Goal: Transaction & Acquisition: Purchase product/service

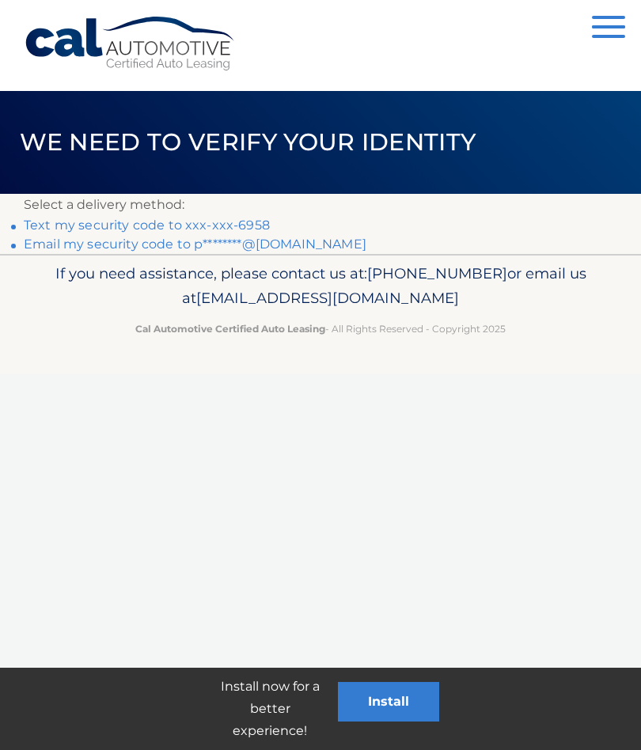
click at [256, 224] on link "Text my security code to xxx-xxx-6958" at bounding box center [147, 225] width 246 height 15
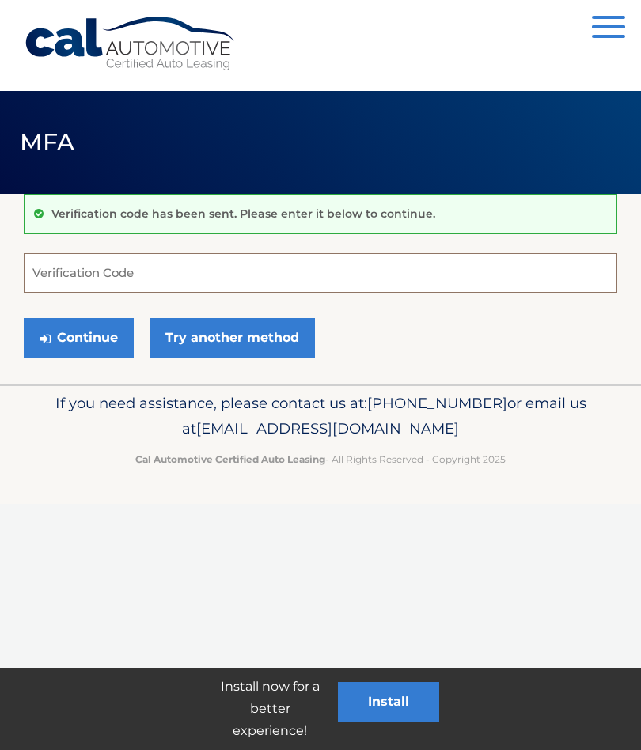
click at [177, 272] on input "Verification Code" at bounding box center [320, 273] width 593 height 40
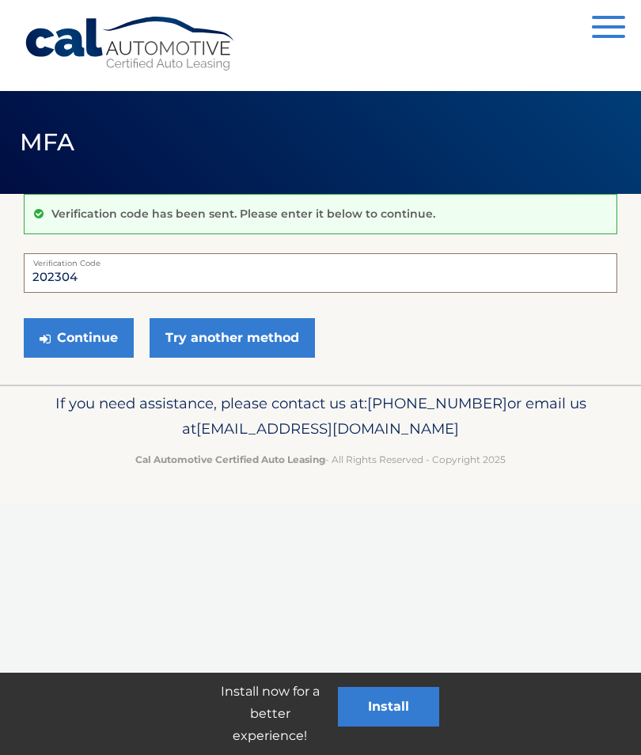
type input "202304"
click at [93, 341] on button "Continue" at bounding box center [79, 338] width 110 height 40
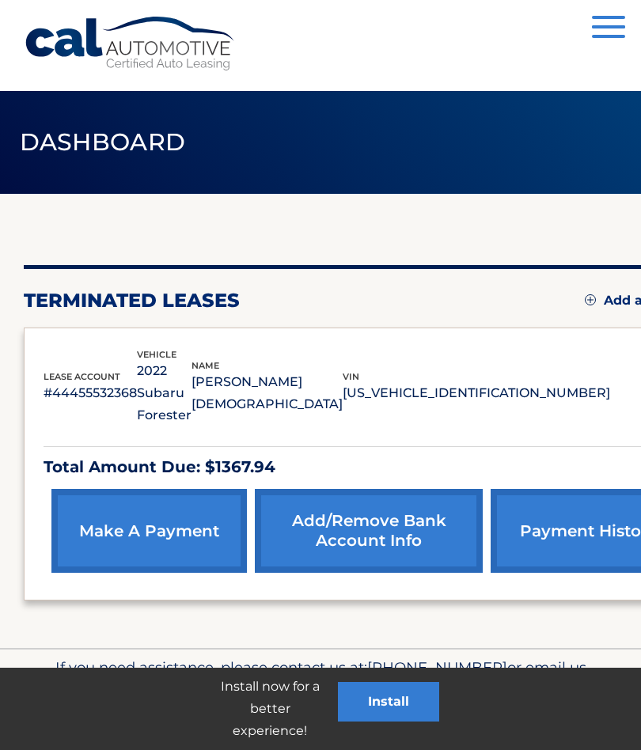
click at [139, 507] on link "make a payment" at bounding box center [148, 531] width 195 height 84
click at [124, 525] on link "make a payment" at bounding box center [148, 531] width 195 height 84
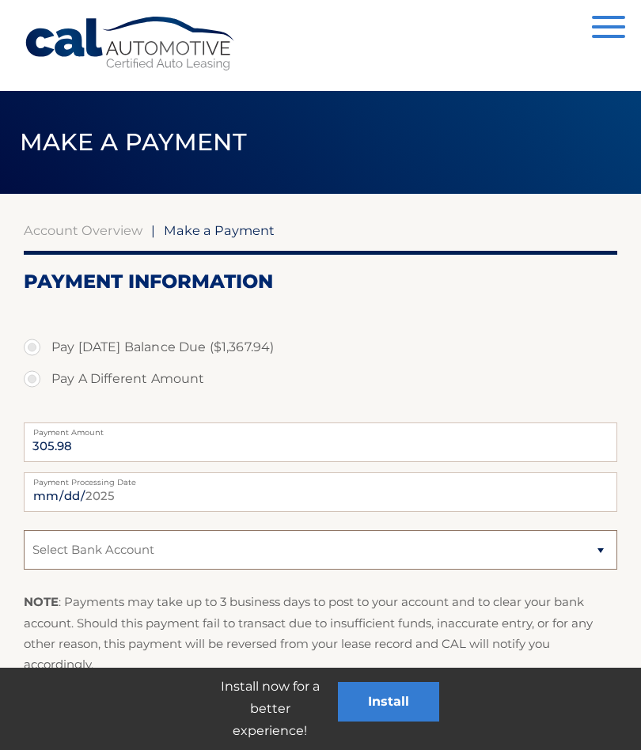
click at [607, 557] on select "Select Bank Account Checking HSBC BANK USA, N.A. *****8687 Checking HSBC BANK U…" at bounding box center [320, 550] width 593 height 40
select select "OWZmOWU3ZWUtZWIwZS00YTM4LThjMzQtYzI0ZmI2YTE4YmEy"
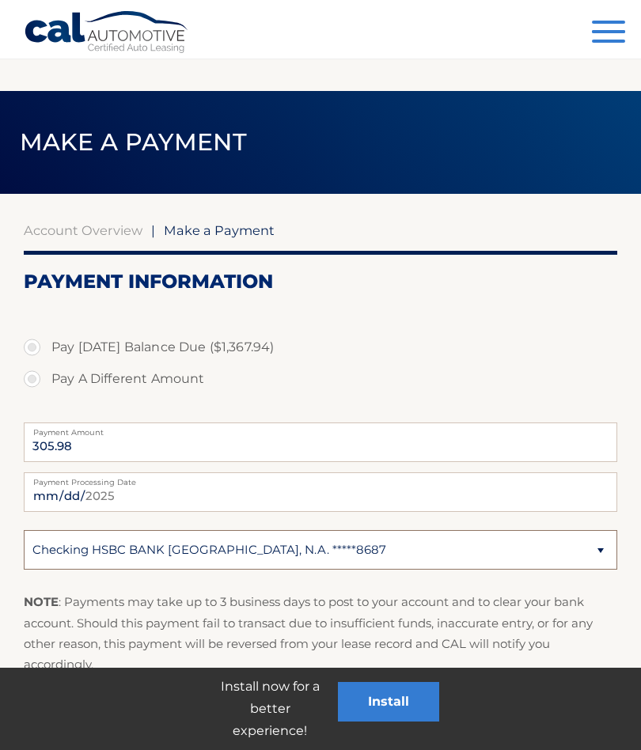
scroll to position [145, 0]
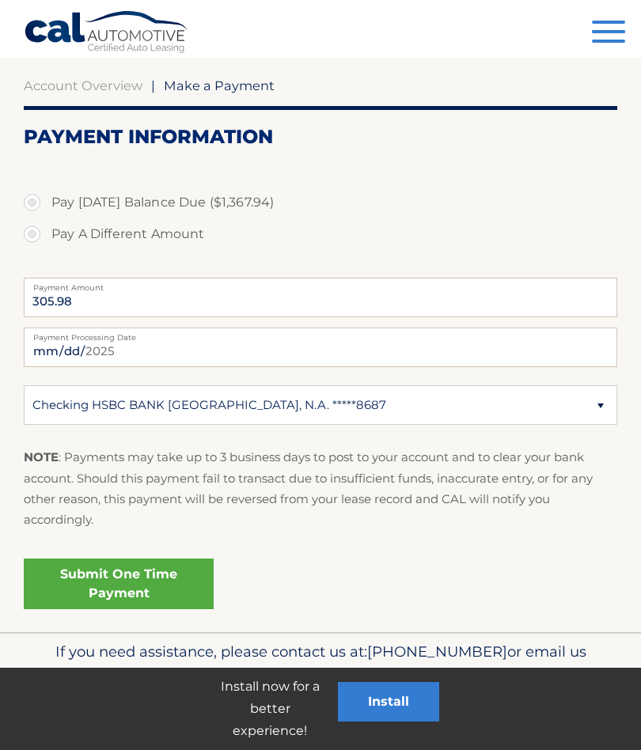
click at [111, 581] on link "Submit One Time Payment" at bounding box center [119, 584] width 190 height 51
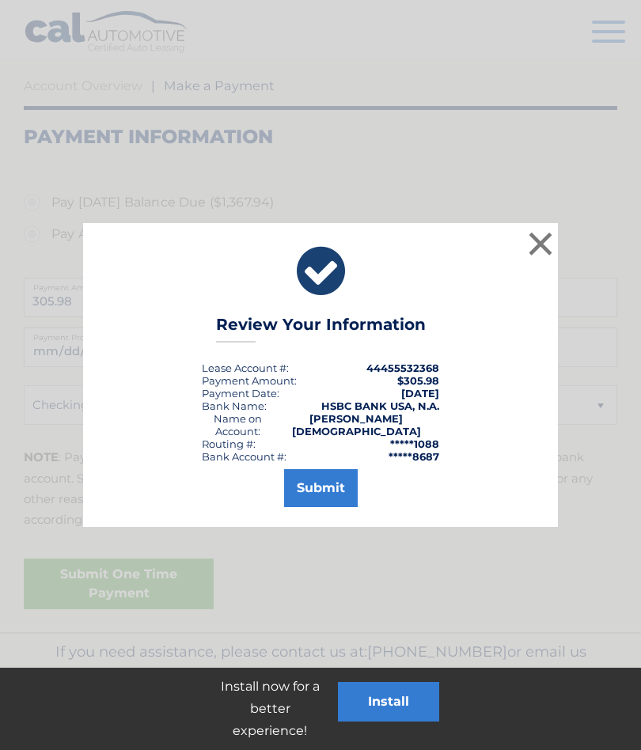
click at [324, 487] on button "Submit" at bounding box center [321, 488] width 74 height 38
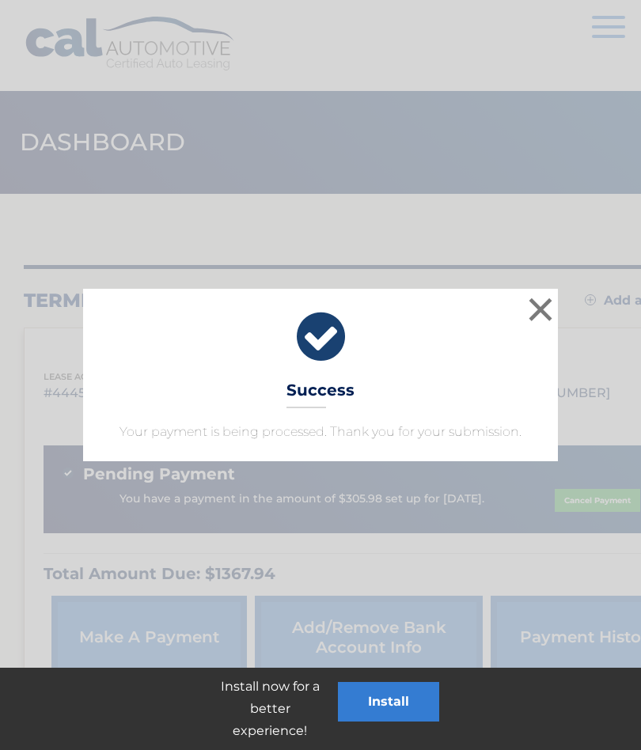
click at [544, 311] on button "×" at bounding box center [540, 309] width 32 height 32
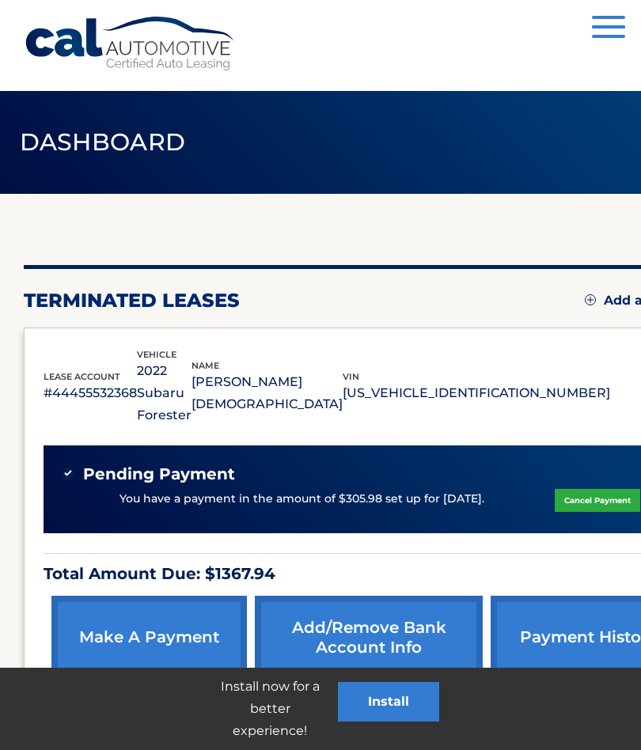
scroll to position [119, 0]
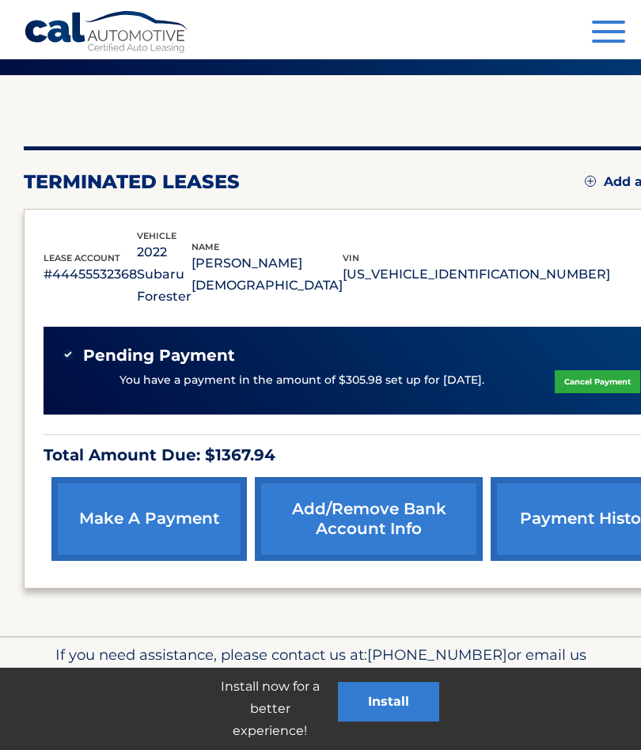
click at [637, 34] on div "Cal Automotive Menu Dashboard FAQ's Logout" at bounding box center [320, 29] width 641 height 59
click at [602, 32] on span "button" at bounding box center [608, 31] width 33 height 3
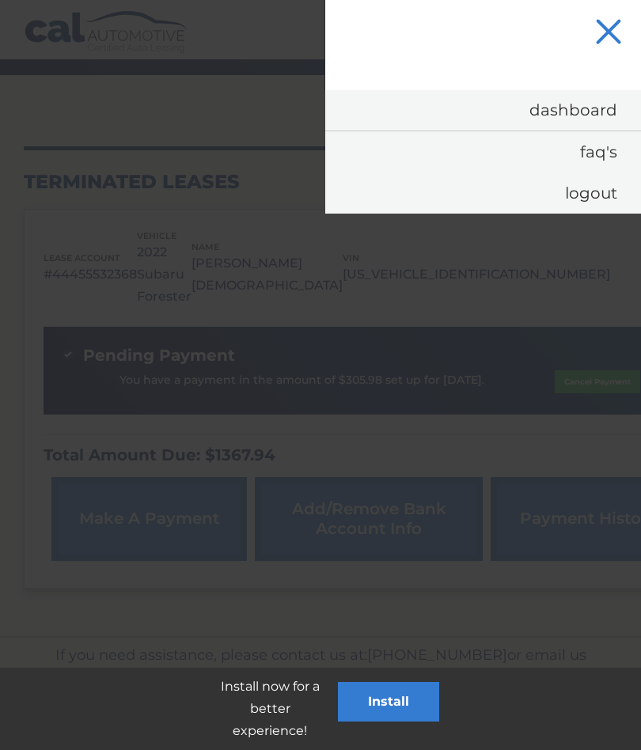
click at [589, 202] on link "Logout" at bounding box center [483, 192] width 316 height 41
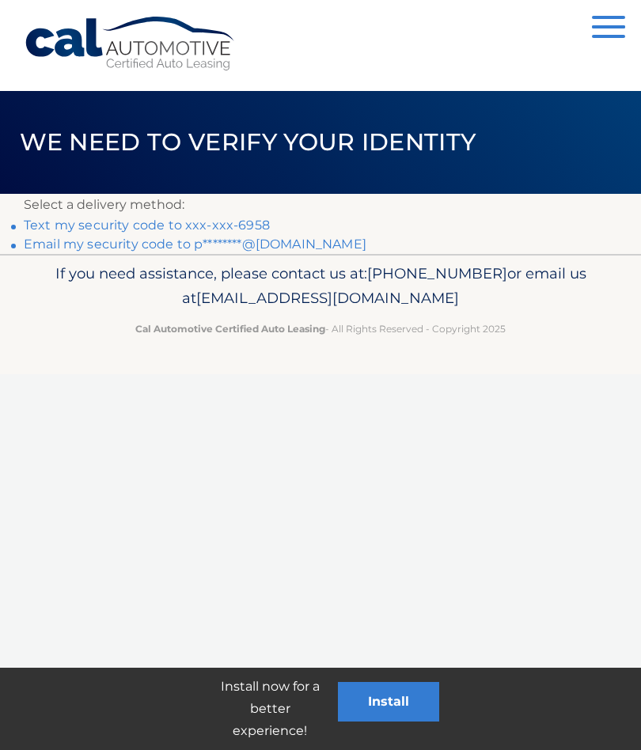
click at [90, 229] on link "Text my security code to xxx-xxx-6958" at bounding box center [147, 225] width 246 height 15
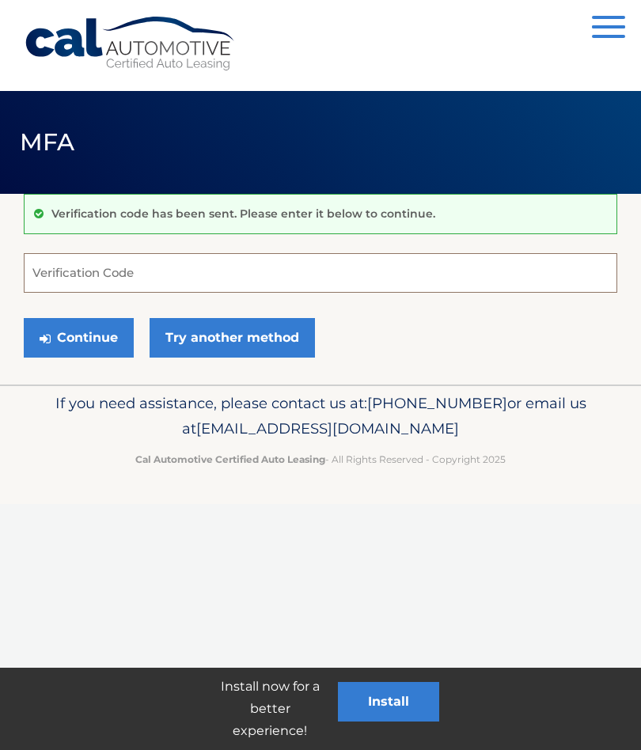
click at [67, 270] on input "Verification Code" at bounding box center [320, 273] width 593 height 40
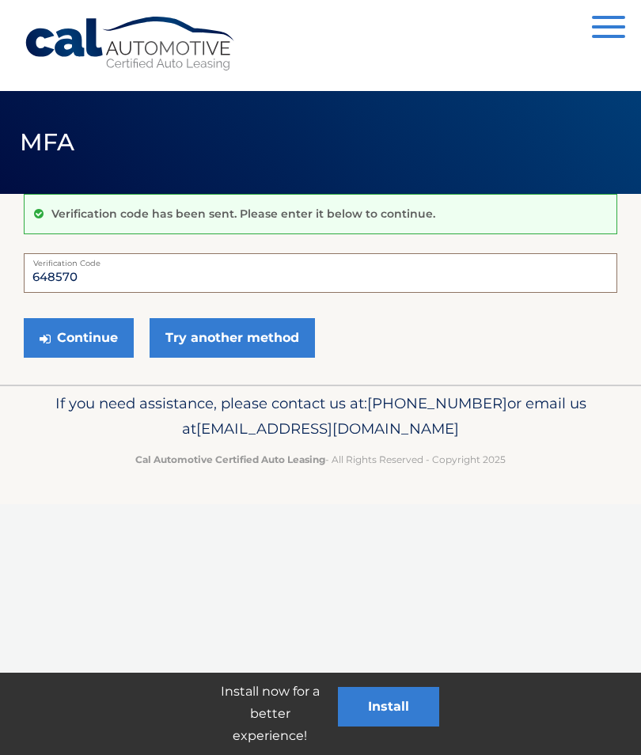
type input "648570"
click at [95, 338] on button "Continue" at bounding box center [79, 338] width 110 height 40
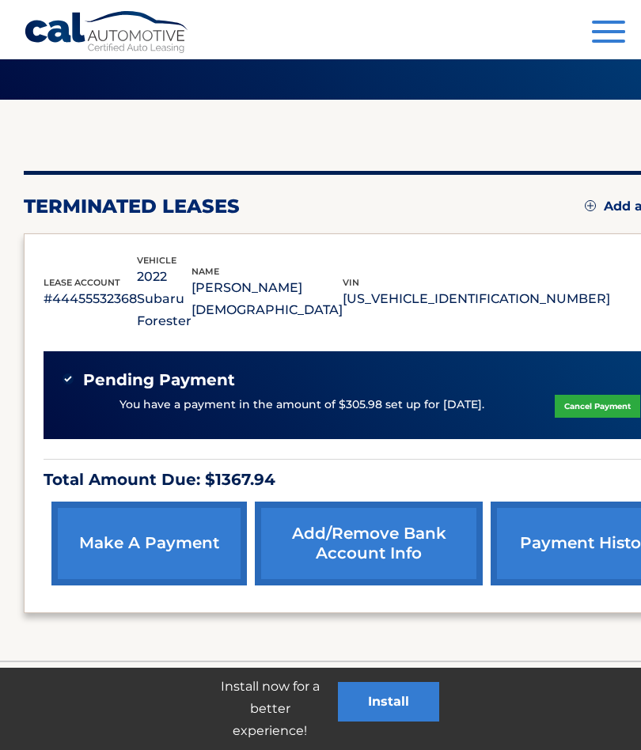
scroll to position [93, 0]
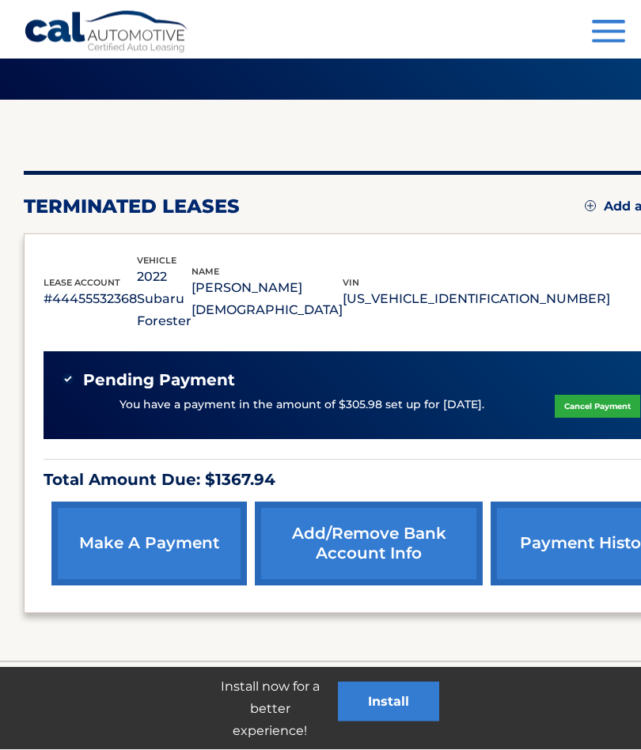
click at [555, 396] on link "Cancel Payment" at bounding box center [597, 407] width 85 height 23
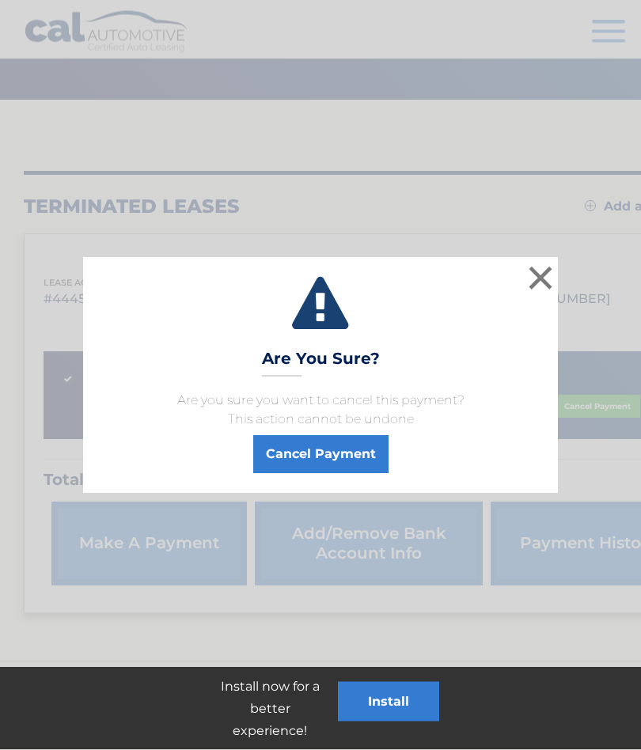
scroll to position [94, 0]
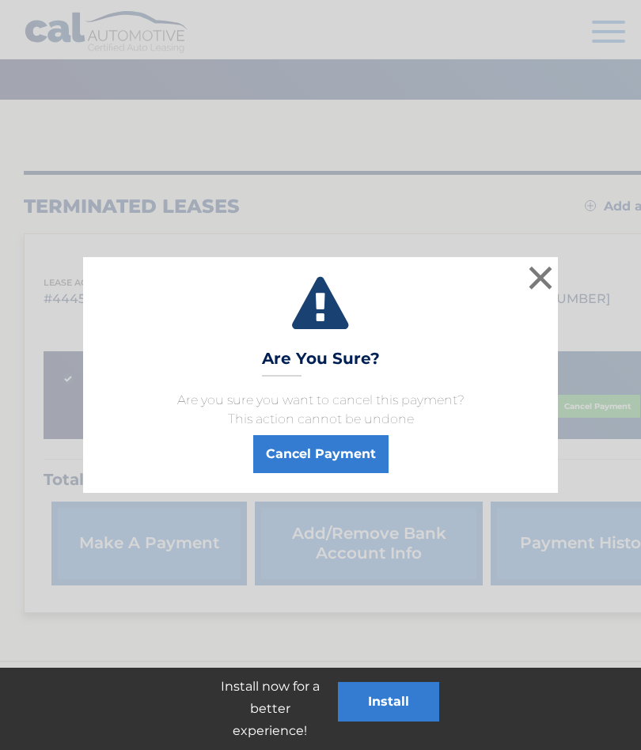
click at [336, 447] on button "Cancel Payment" at bounding box center [320, 454] width 135 height 38
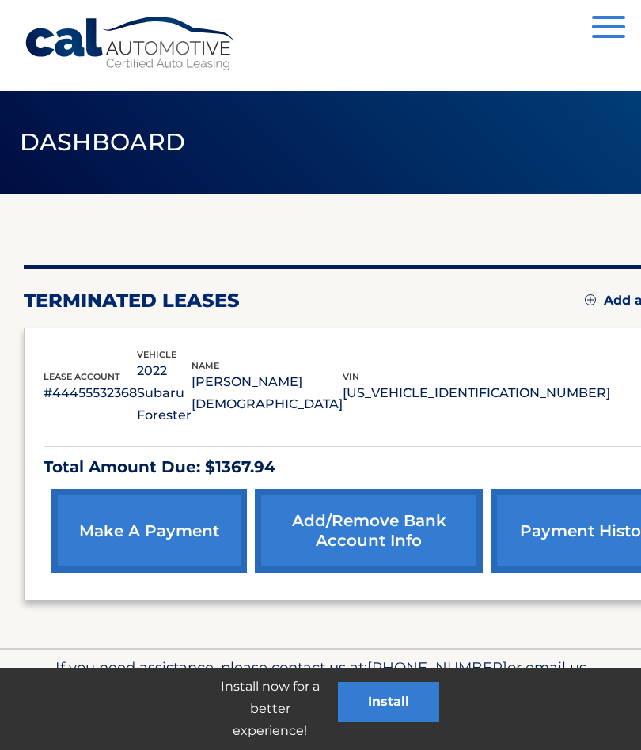
scroll to position [13, 0]
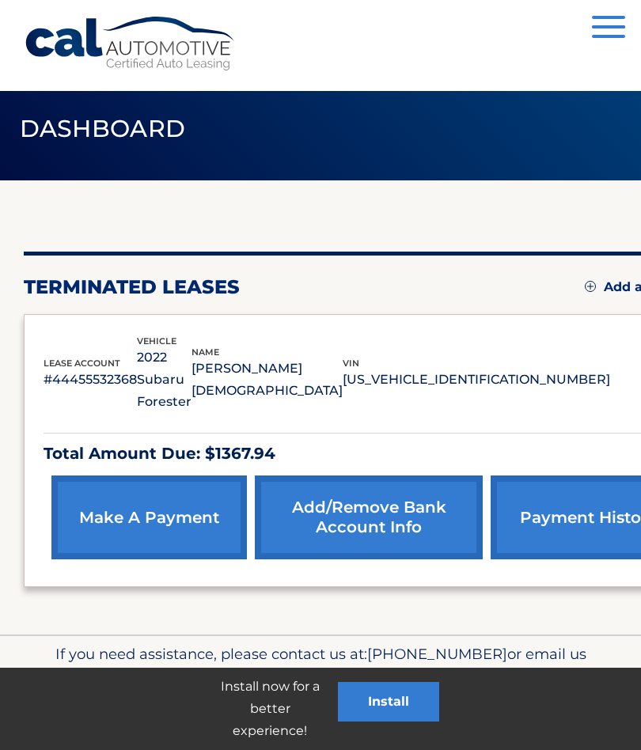
click at [129, 485] on link "make a payment" at bounding box center [148, 517] width 195 height 84
click at [155, 533] on link "make a payment" at bounding box center [148, 517] width 195 height 84
click at [150, 497] on link "make a payment" at bounding box center [148, 517] width 195 height 84
click at [142, 497] on link "make a payment" at bounding box center [148, 517] width 195 height 84
click at [139, 503] on link "make a payment" at bounding box center [148, 517] width 195 height 84
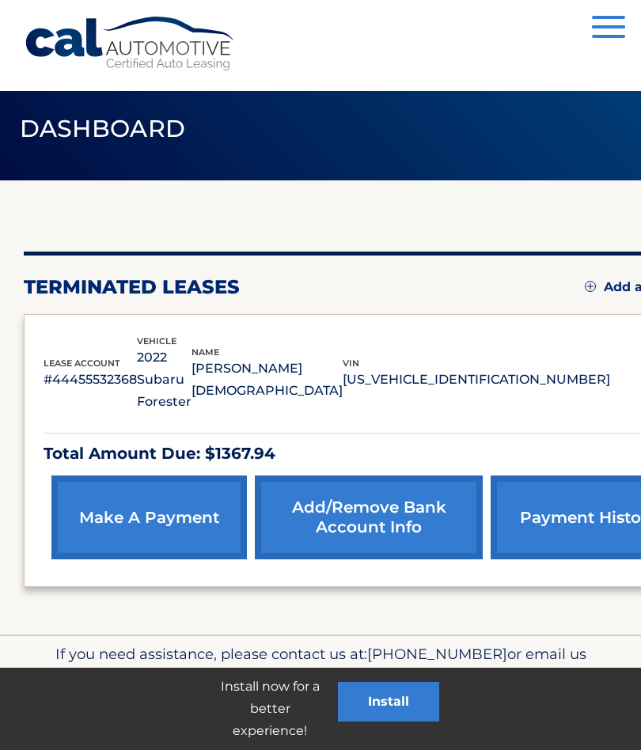
click at [129, 499] on link "make a payment" at bounding box center [148, 517] width 195 height 84
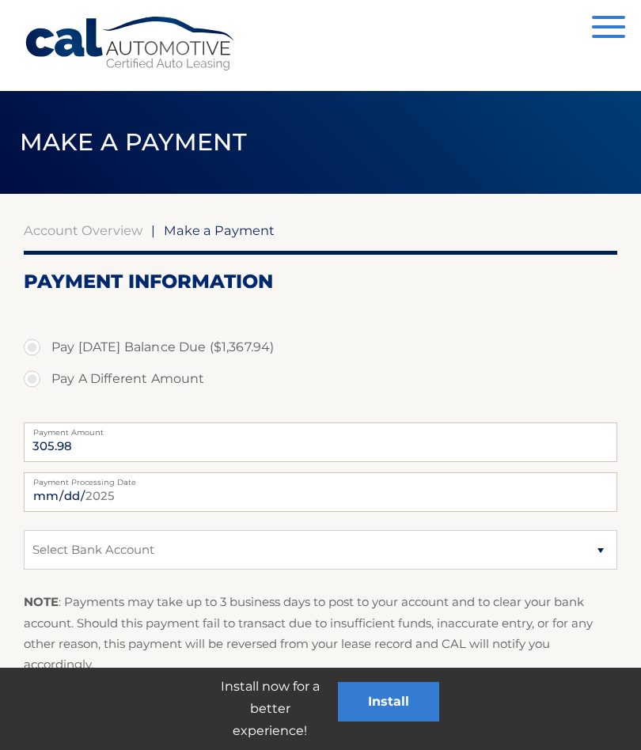
scroll to position [2, 0]
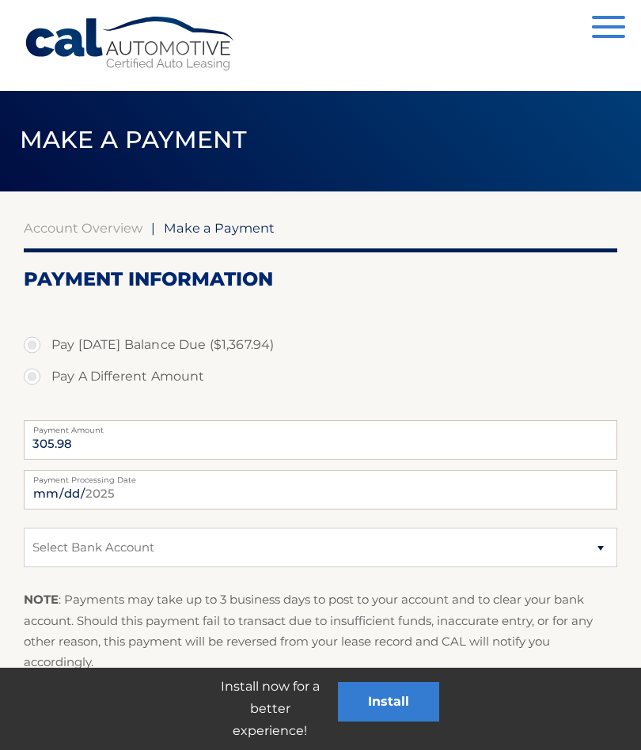
click at [24, 377] on label "Pay A Different Amount" at bounding box center [320, 377] width 593 height 32
click at [30, 377] on input "Pay A Different Amount" at bounding box center [38, 373] width 16 height 25
radio input "true"
click at [195, 438] on input "Payment Amount" at bounding box center [320, 440] width 593 height 40
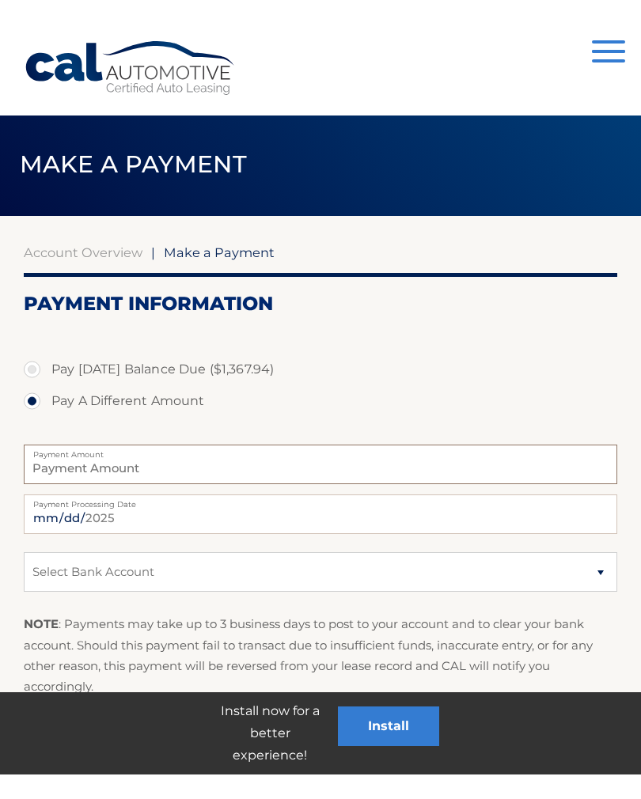
scroll to position [2, 0]
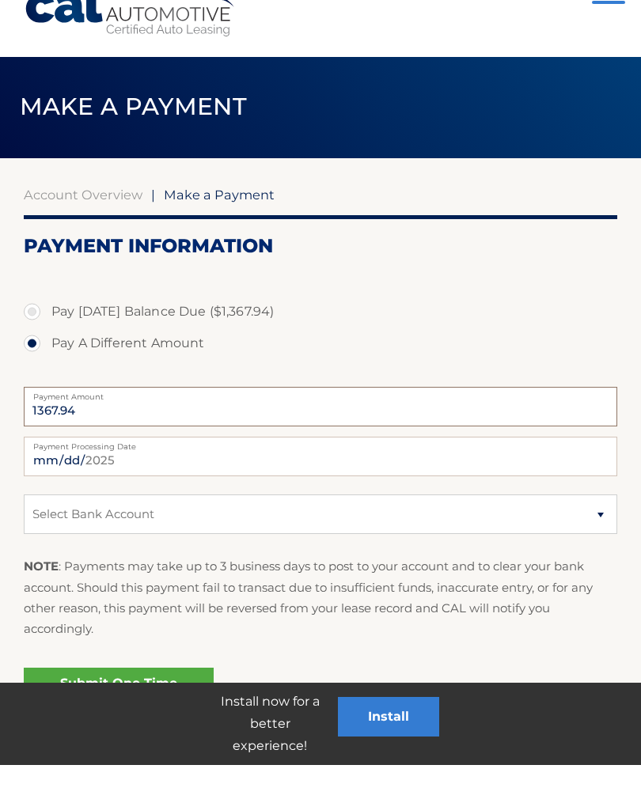
type input "1367.94"
click at [273, 528] on select "Select Bank Account Checking HSBC BANK USA, N.A. *****8687 Checking HSBC BANK U…" at bounding box center [320, 548] width 593 height 40
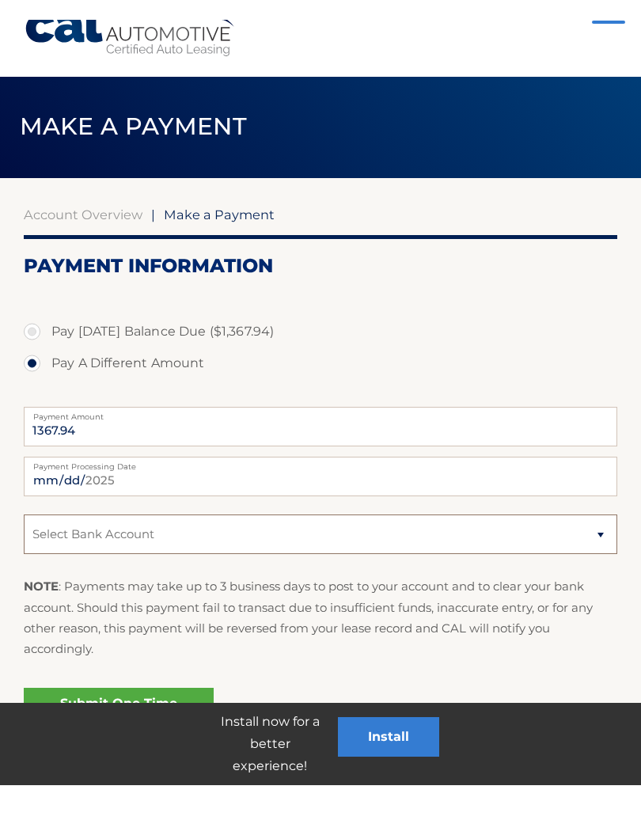
scroll to position [36, 0]
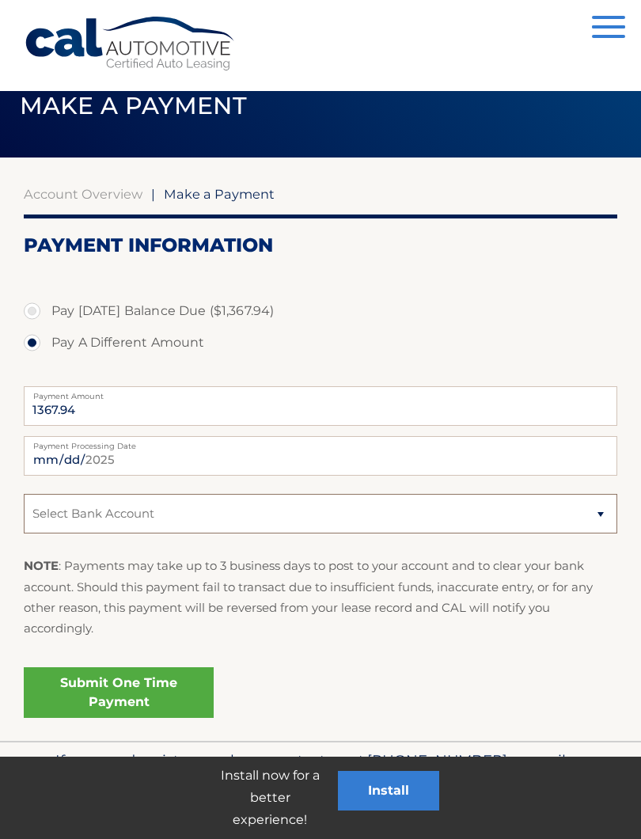
select select "OWZmOWU3ZWUtZWIwZS00YTM4LThjMzQtYzI0ZmI2YTE4YmEy"
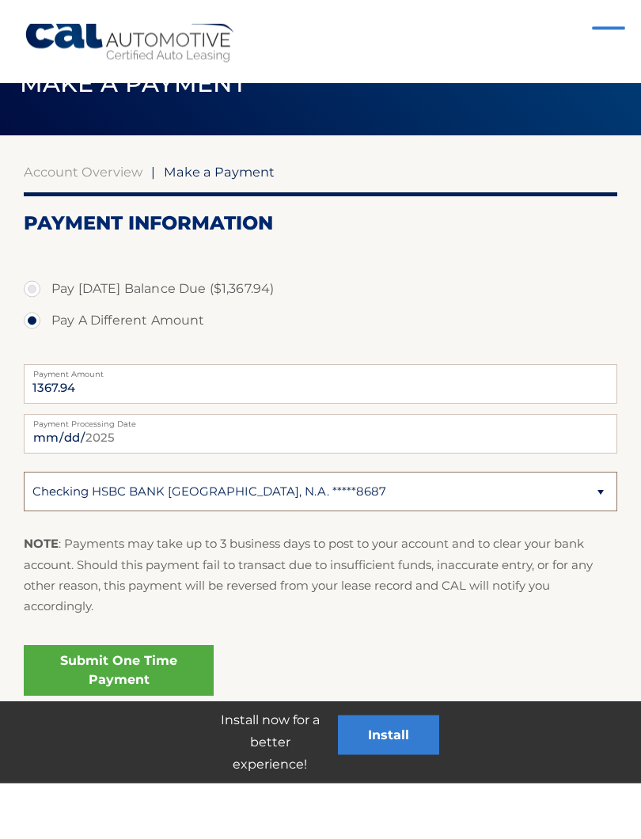
scroll to position [56, 0]
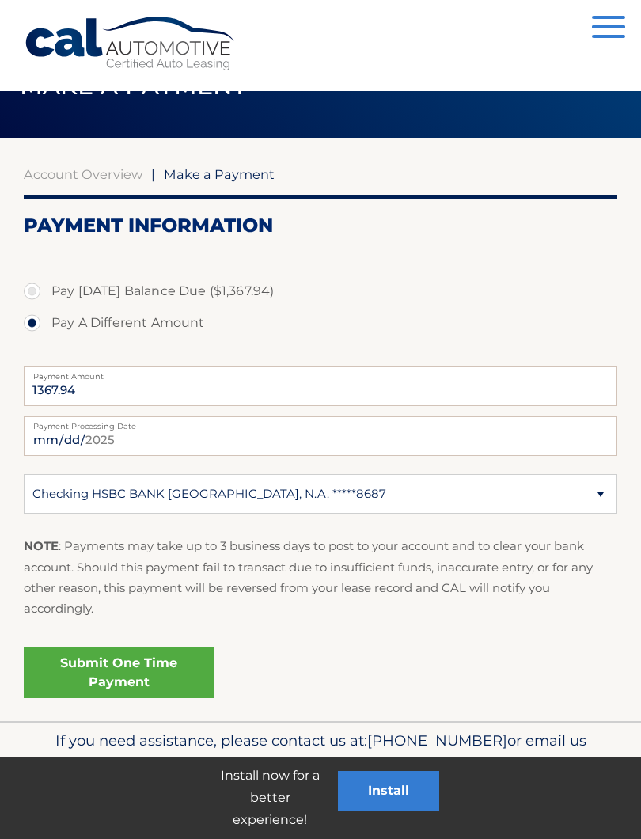
click at [104, 665] on link "Submit One Time Payment" at bounding box center [119, 672] width 190 height 51
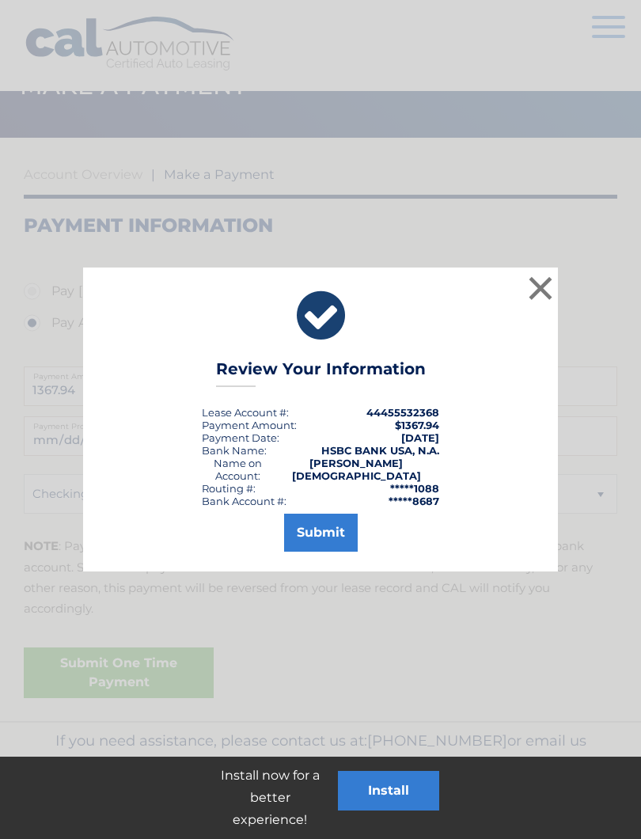
click at [325, 532] on button "Submit" at bounding box center [321, 532] width 74 height 38
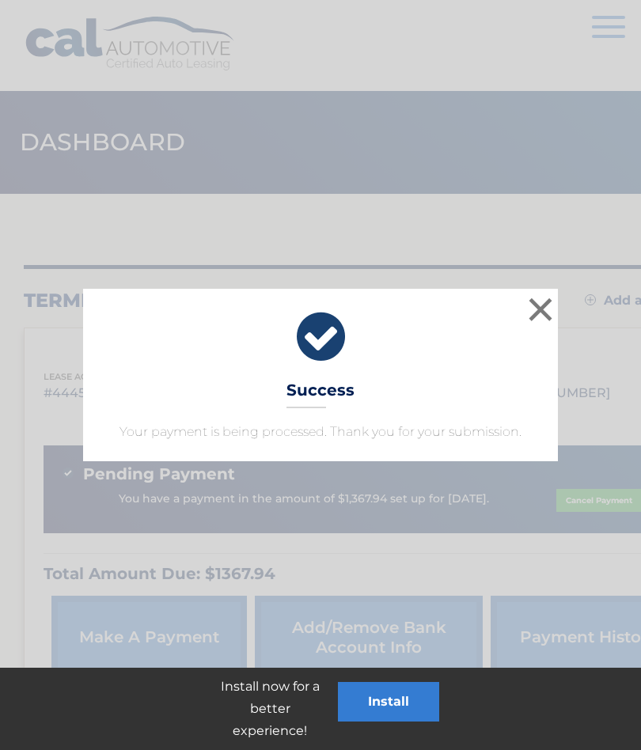
click at [544, 310] on button "×" at bounding box center [540, 309] width 32 height 32
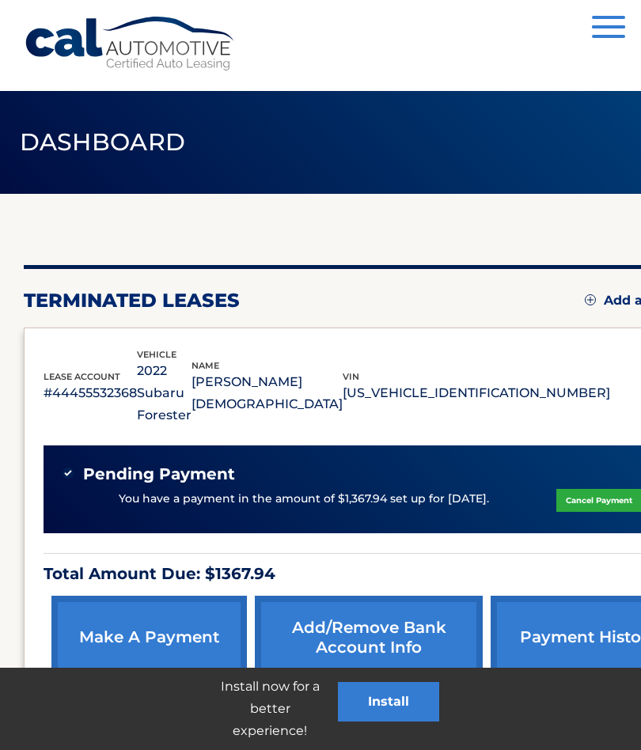
click at [612, 28] on span "button" at bounding box center [608, 26] width 33 height 3
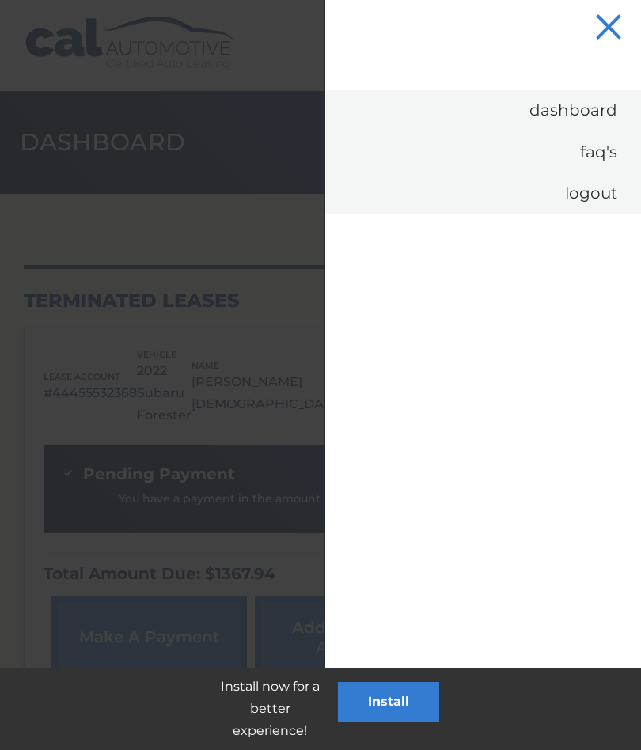
click at [594, 200] on link "Logout" at bounding box center [483, 192] width 316 height 41
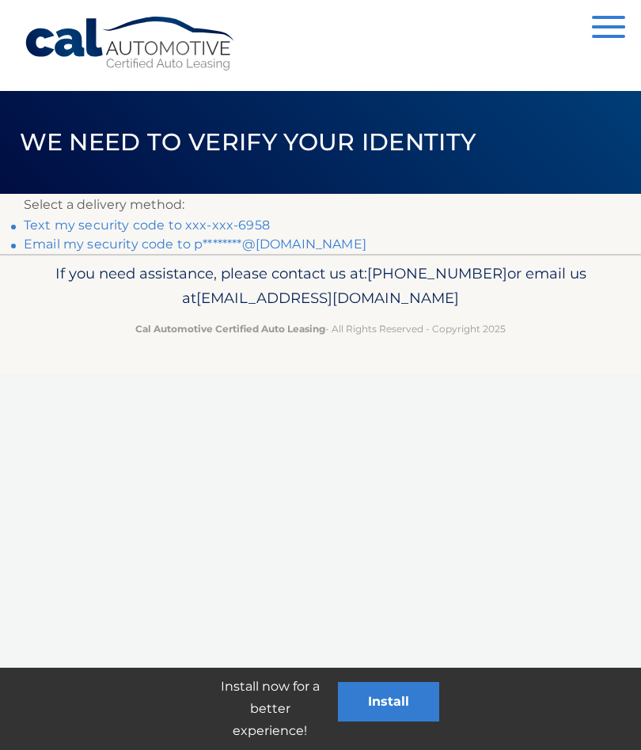
click at [259, 225] on link "Text my security code to xxx-xxx-6958" at bounding box center [147, 225] width 246 height 15
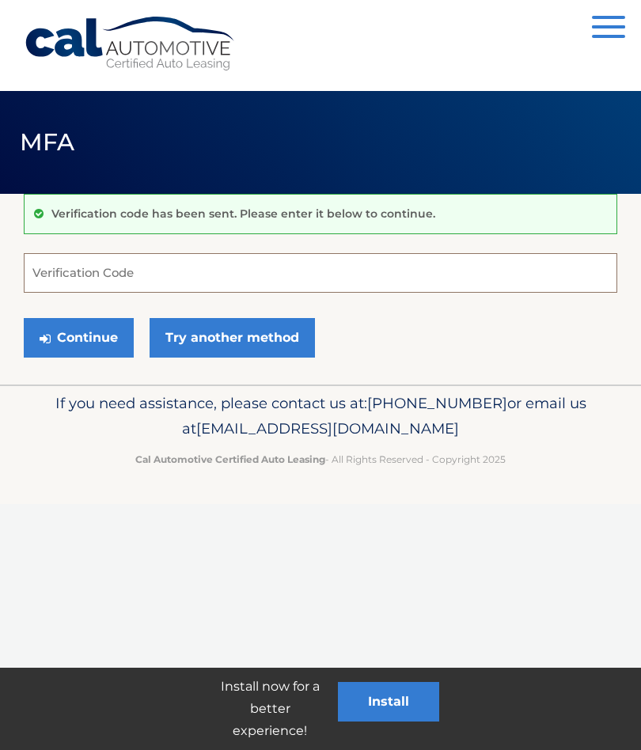
click at [204, 275] on input "Verification Code" at bounding box center [320, 273] width 593 height 40
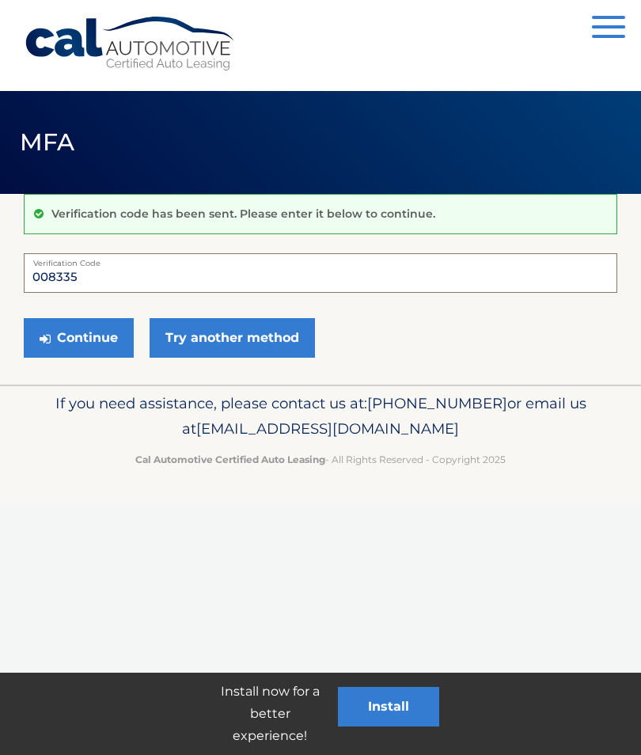
type input "008335"
click at [89, 343] on button "Continue" at bounding box center [79, 338] width 110 height 40
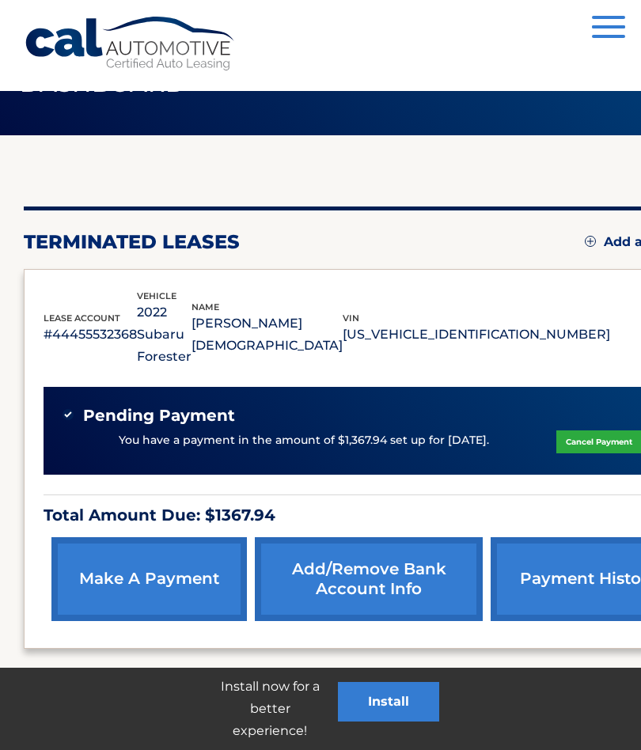
scroll to position [59, 0]
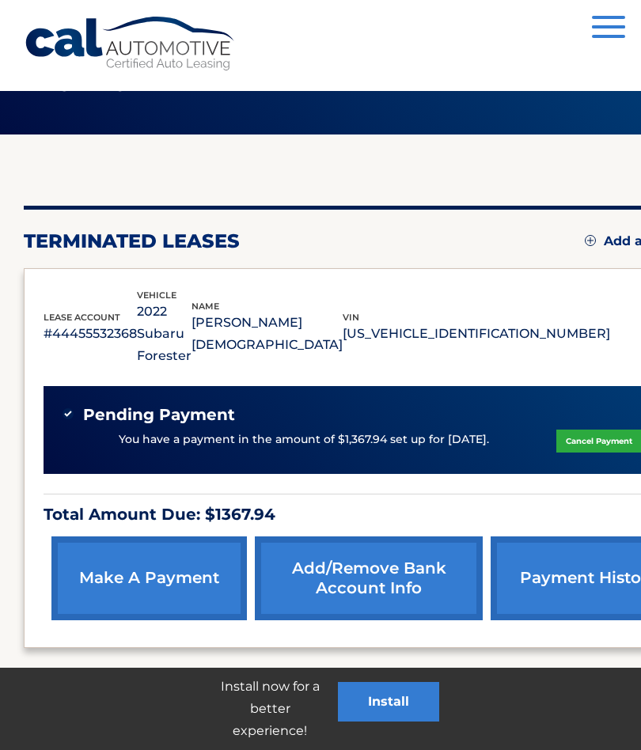
click at [498, 554] on link "payment history" at bounding box center [587, 578] width 195 height 84
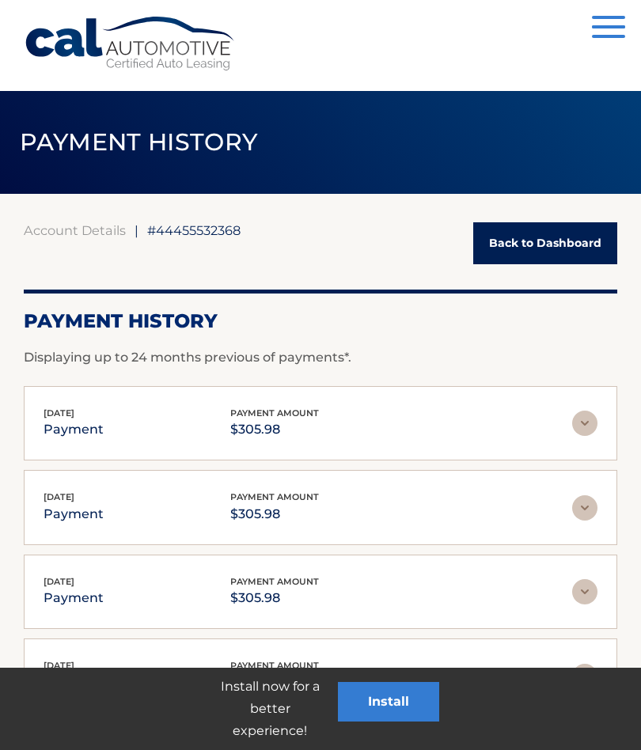
click at [604, 30] on button "Menu" at bounding box center [608, 29] width 33 height 26
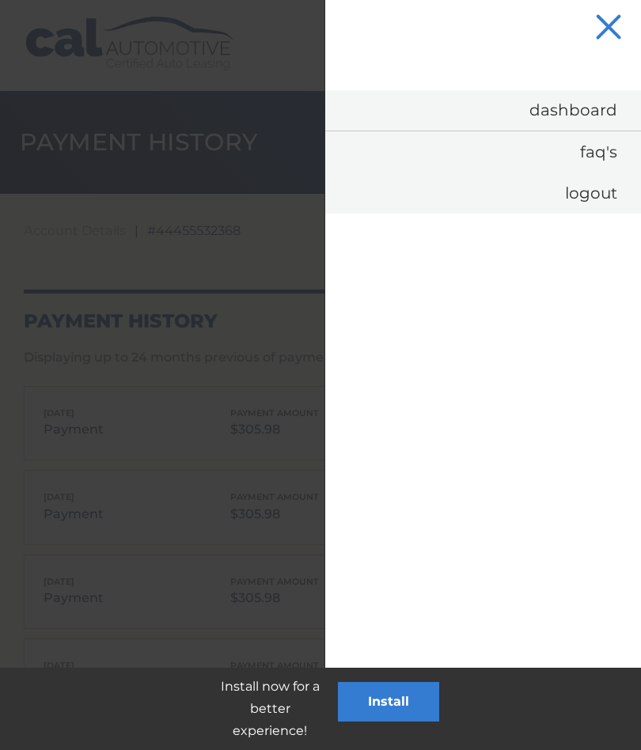
click at [585, 198] on link "Logout" at bounding box center [483, 192] width 316 height 41
